Goal: Information Seeking & Learning: Find specific fact

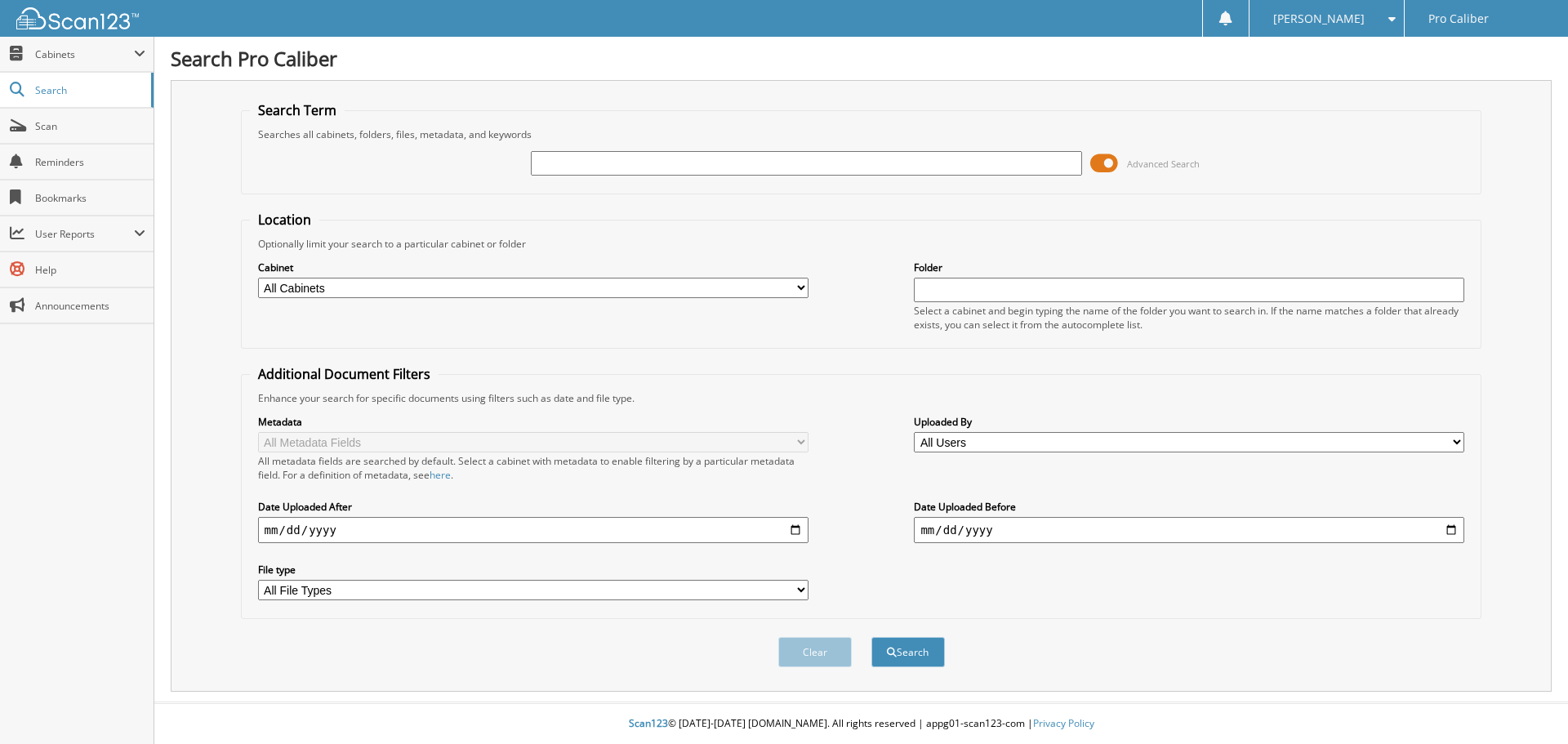
click at [553, 164] on input "text" at bounding box center [806, 163] width 551 height 24
type input "[PERSON_NAME]"
click at [872, 637] on button "Search" at bounding box center [909, 652] width 74 height 31
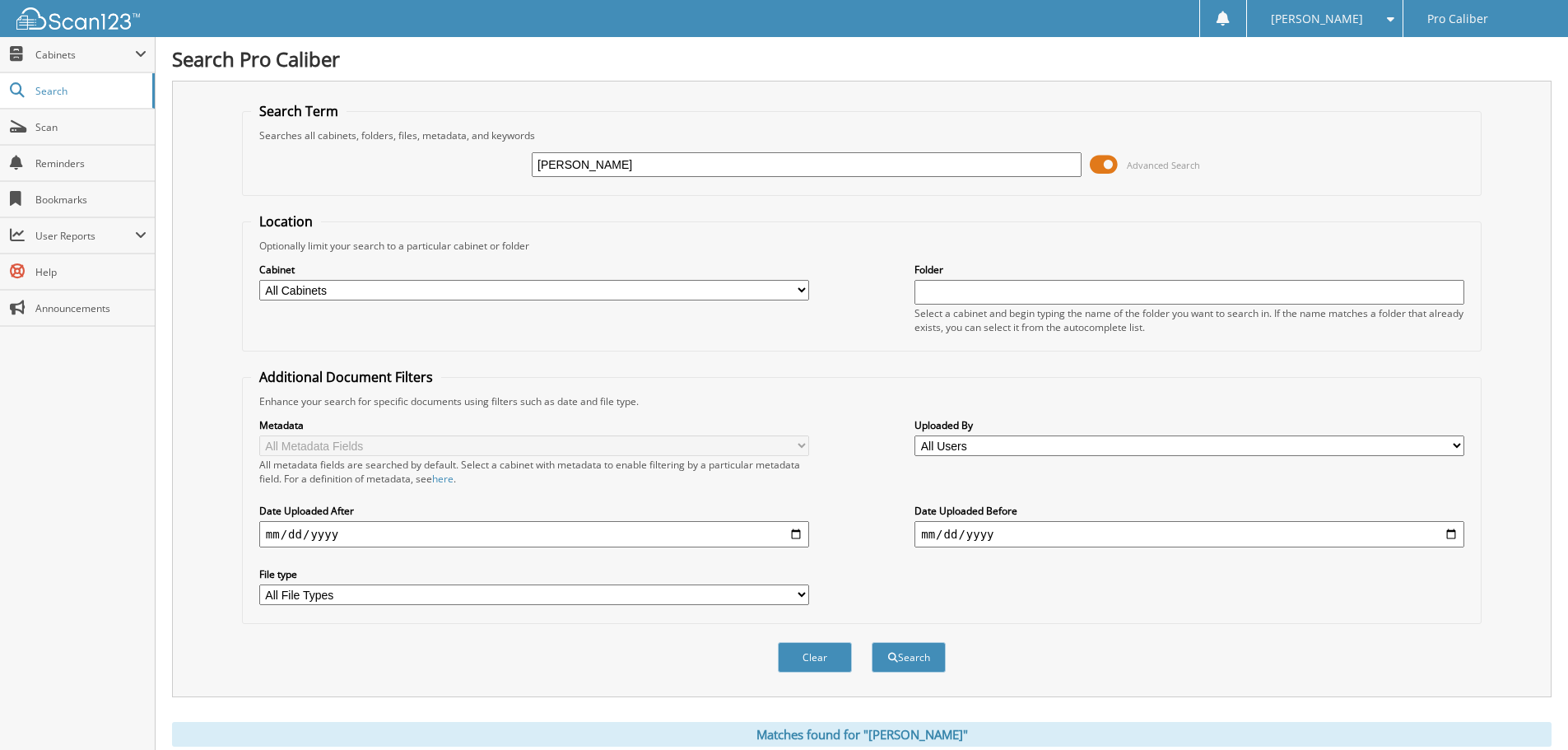
click at [539, 167] on input "[PERSON_NAME]" at bounding box center [806, 164] width 550 height 24
type input "terry george"
click at [872, 642] on button "Search" at bounding box center [909, 657] width 74 height 31
click at [896, 664] on button "Search" at bounding box center [909, 657] width 74 height 31
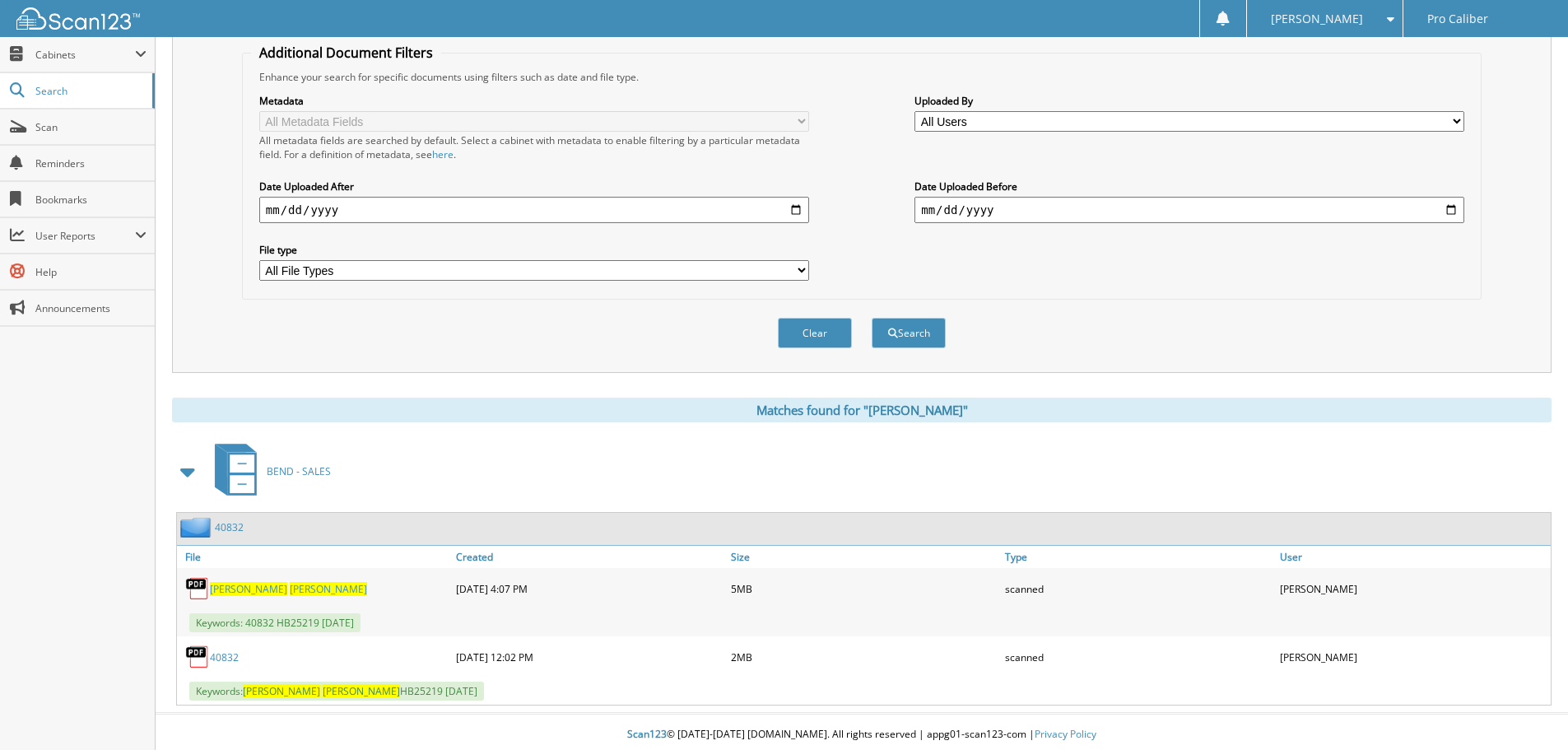
scroll to position [330, 0]
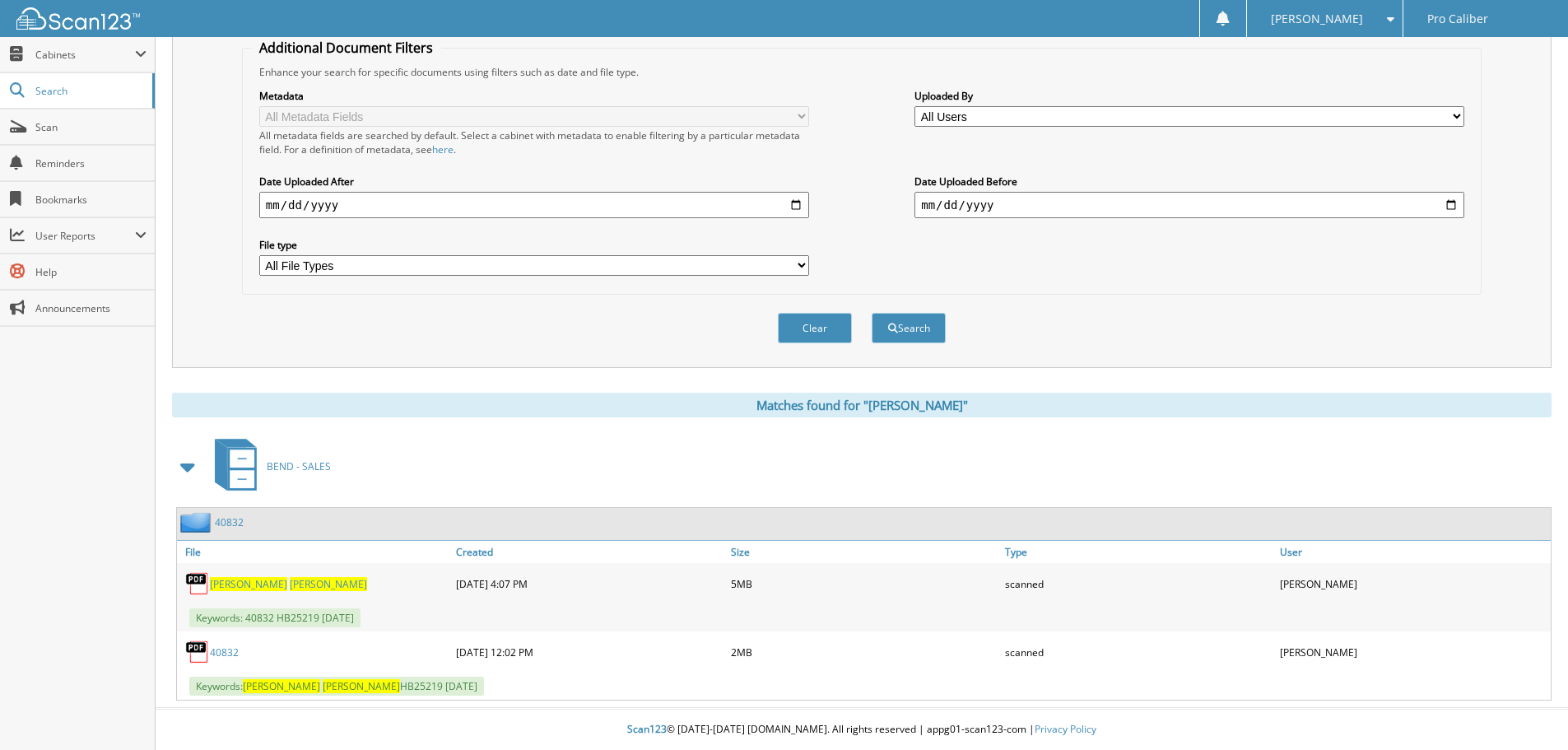
click at [228, 520] on link "40832" at bounding box center [229, 521] width 29 height 14
